Goal: Register for event/course

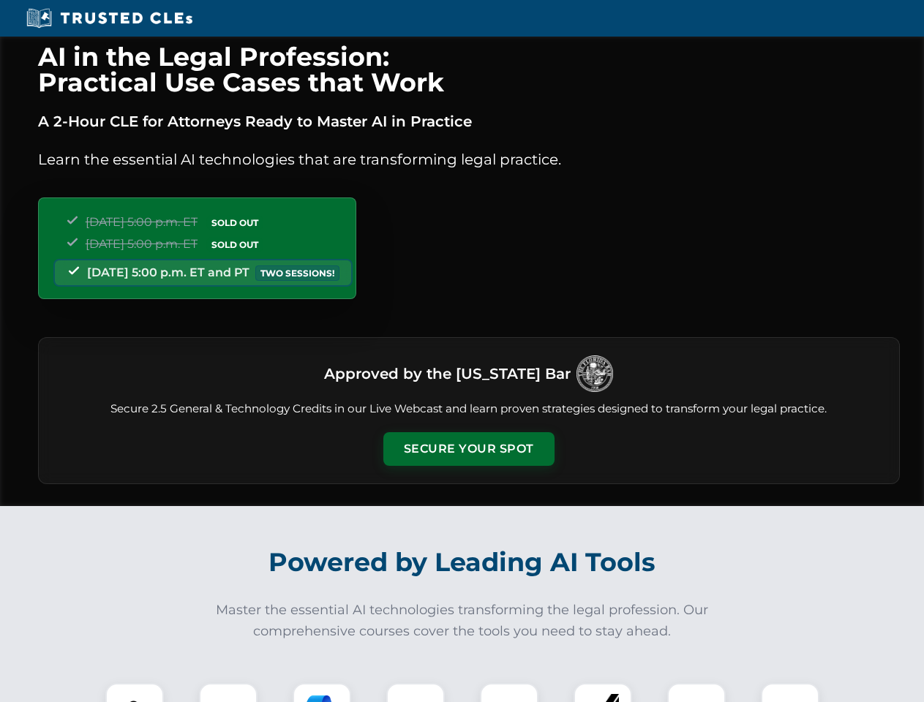
click at [468, 449] on button "Secure Your Spot" at bounding box center [468, 449] width 171 height 34
click at [135, 693] on img at bounding box center [134, 712] width 42 height 42
click at [228, 693] on div at bounding box center [228, 712] width 59 height 59
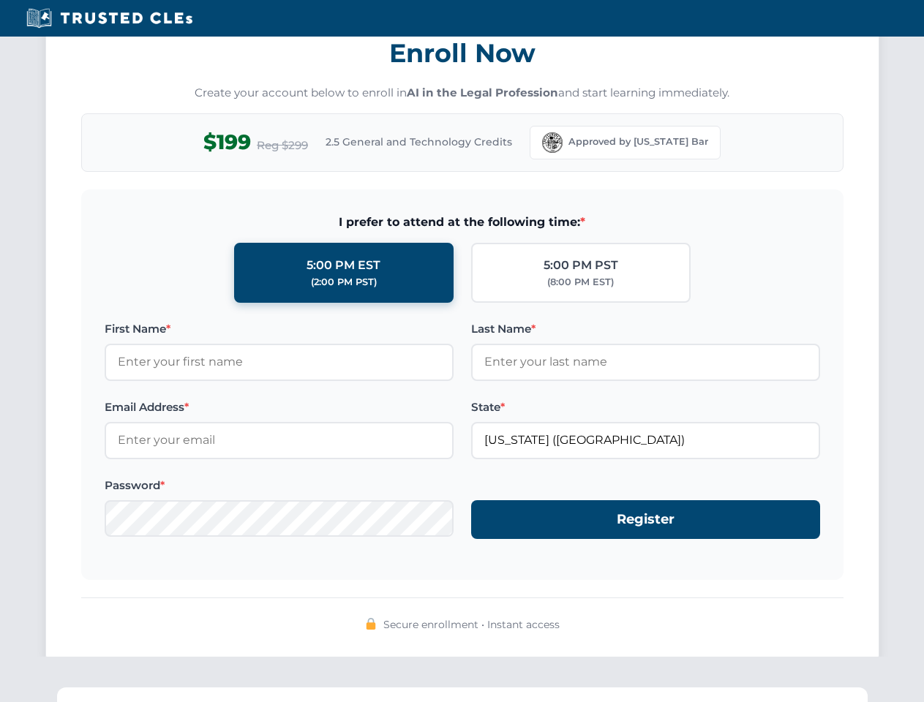
scroll to position [1436, 0]
